Goal: Information Seeking & Learning: Learn about a topic

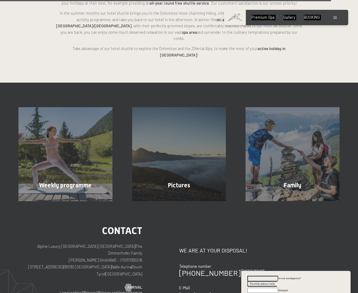
scroll to position [1292, 0]
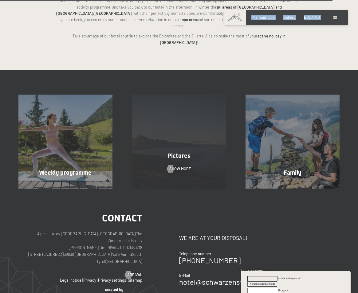
click at [172, 100] on div "Pictures Show more" at bounding box center [179, 142] width 114 height 94
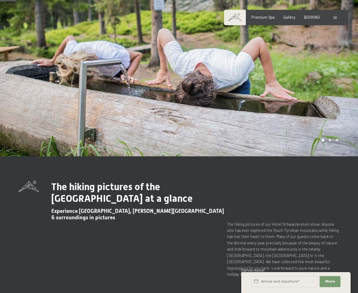
scroll to position [64, 0]
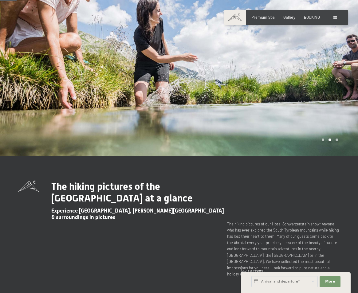
click at [330, 140] on div "Carousel Page 2 (Current Slide)" at bounding box center [329, 140] width 3 height 3
click at [337, 140] on div "Carousel Page 3" at bounding box center [336, 140] width 3 height 3
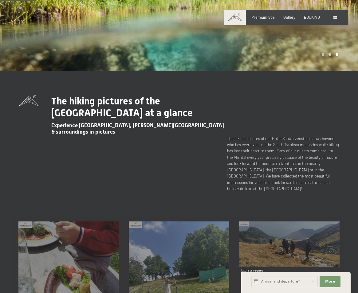
scroll to position [159, 0]
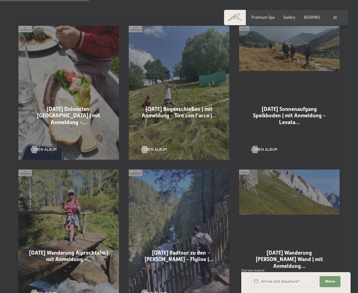
scroll to position [355, 0]
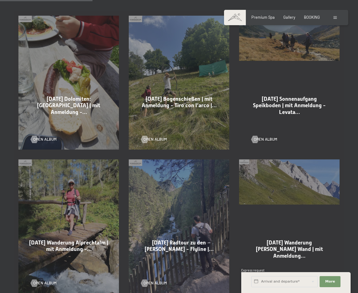
click at [319, 39] on div "26-08-2025 Sonnenaufgang Speikboden | mit Anmeldung - Levata… open album" at bounding box center [289, 83] width 110 height 144
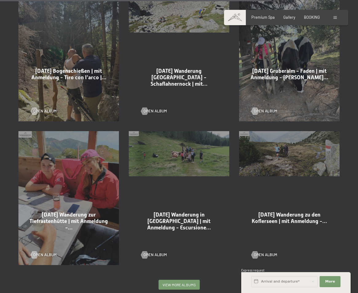
scroll to position [1046, 0]
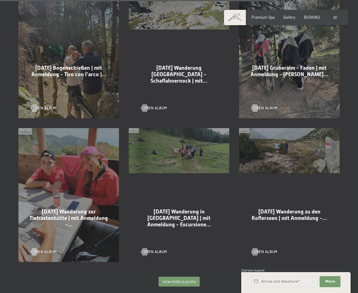
click at [309, 38] on div "18-08-2025 Gruberalm - Faden | mit Anmeldung - Malga Gruber… open album" at bounding box center [289, 51] width 110 height 144
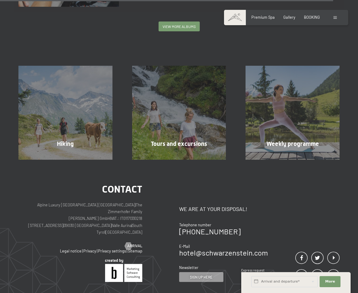
scroll to position [1303, 0]
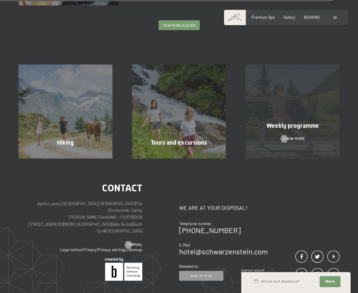
click at [288, 81] on div "Weekly programme Show more" at bounding box center [293, 111] width 114 height 94
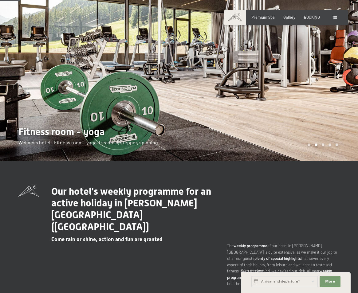
scroll to position [34, 0]
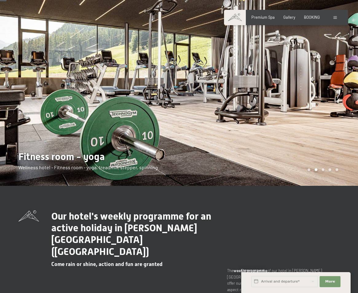
click at [337, 171] on div at bounding box center [268, 76] width 179 height 220
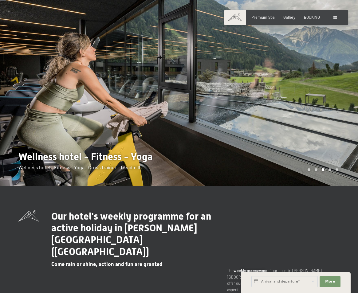
click at [337, 171] on div at bounding box center [268, 76] width 179 height 220
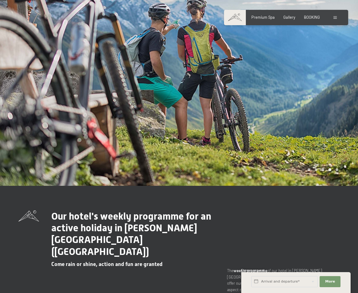
click at [336, 174] on div at bounding box center [268, 76] width 179 height 220
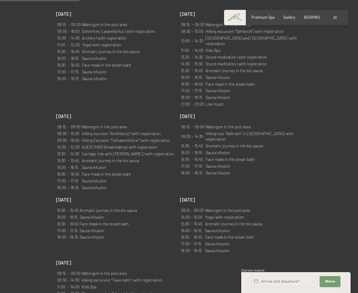
scroll to position [433, 0]
